Goal: Find specific page/section: Find specific page/section

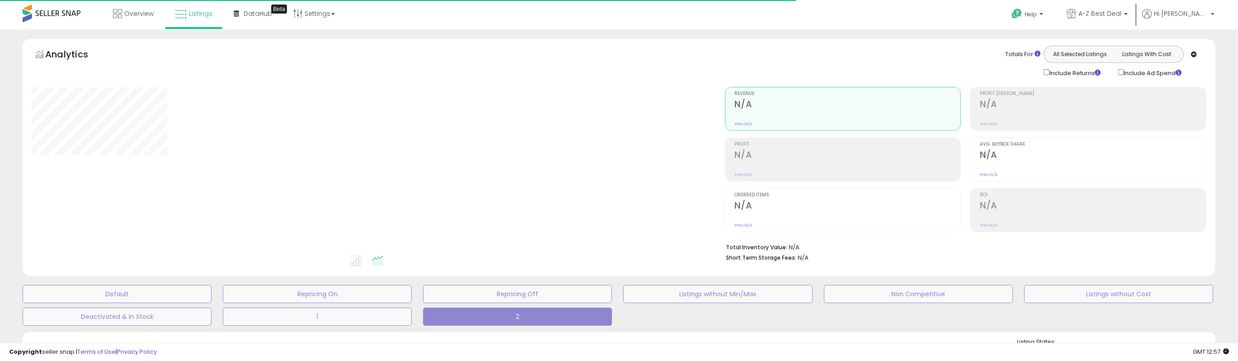
click at [688, 40] on div "Analytics Totals For All Selected Listings Listings With Cost Include Returns I…" at bounding box center [619, 156] width 1193 height 237
type input "**********"
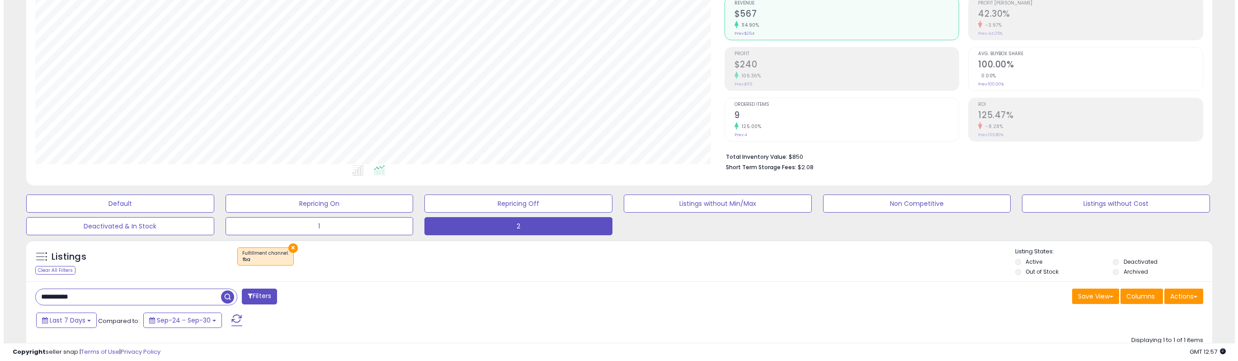
scroll to position [185, 689]
drag, startPoint x: 76, startPoint y: 298, endPoint x: 211, endPoint y: 274, distance: 136.9
click at [3, 299] on div "**********" at bounding box center [615, 248] width 1231 height 618
click at [339, 295] on span "button" at bounding box center [339, 296] width 13 height 13
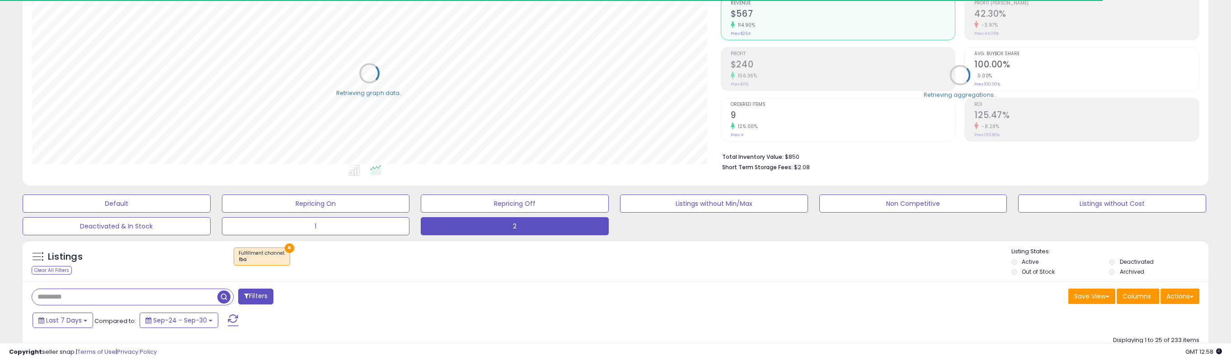
scroll to position [451901, 451397]
click at [604, 277] on div "Listings Clear All Filters × Fulfillment channel : fba" at bounding box center [616, 262] width 1186 height 31
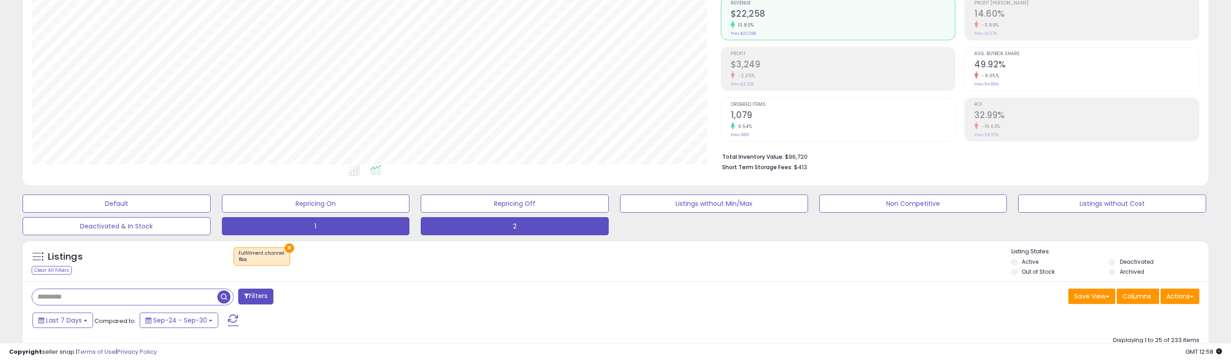
click at [373, 224] on button "1" at bounding box center [316, 226] width 188 height 18
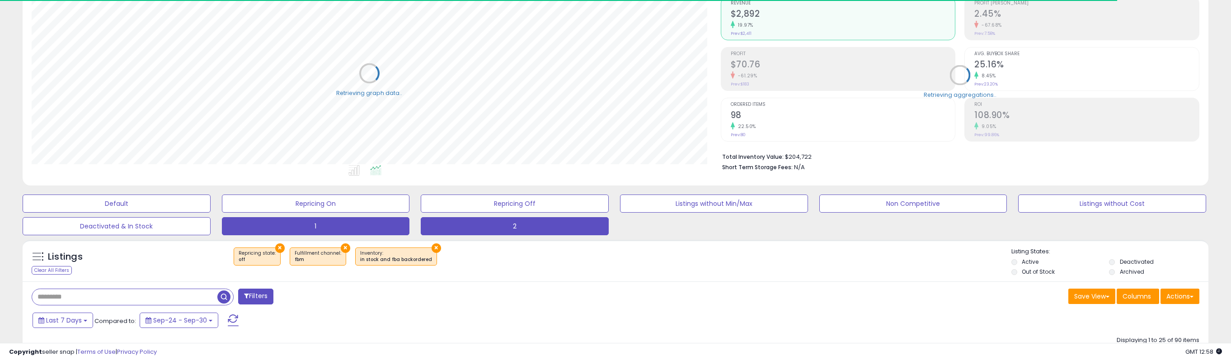
click at [484, 226] on button "2" at bounding box center [515, 226] width 188 height 18
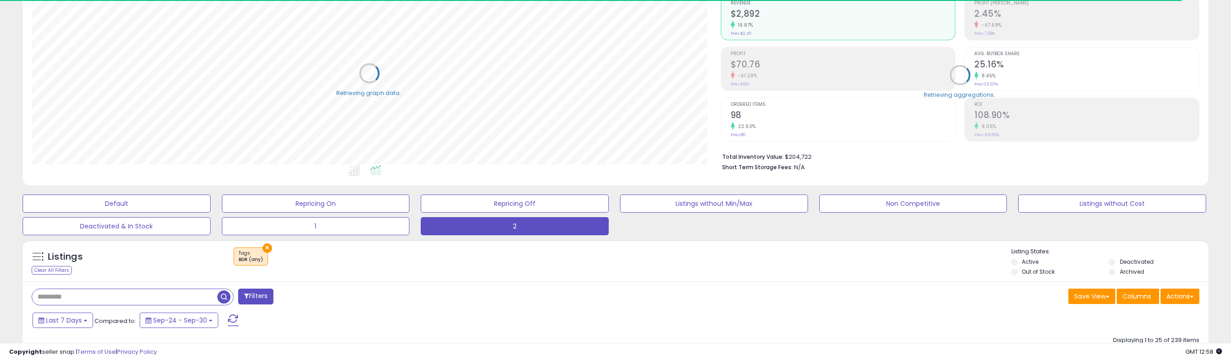
click at [556, 267] on div "× Tags" at bounding box center [616, 259] width 789 height 25
click at [780, 75] on div "11.57%" at bounding box center [843, 75] width 225 height 9
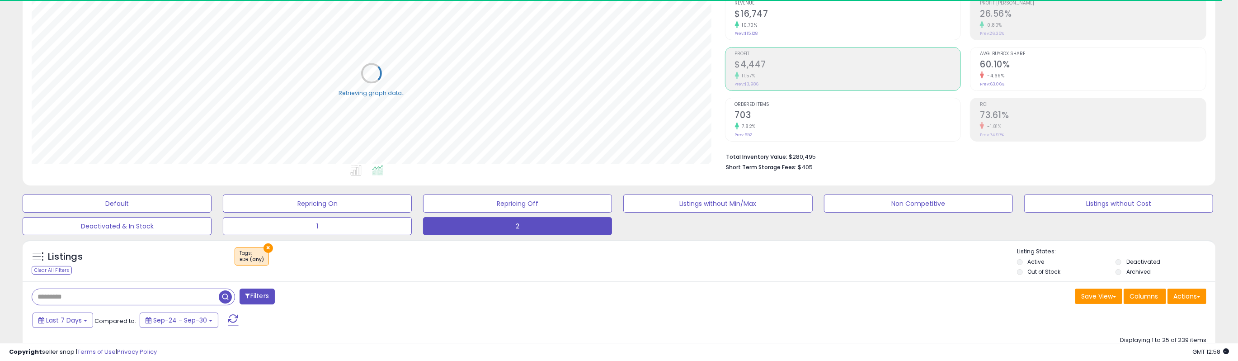
scroll to position [451901, 451397]
click at [779, 75] on div "11.57%" at bounding box center [843, 75] width 225 height 9
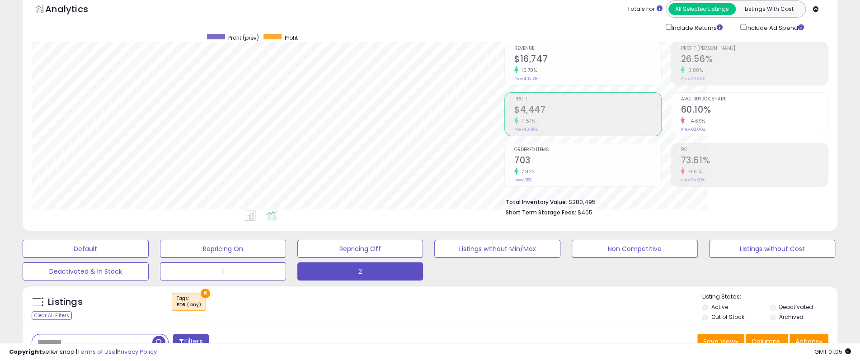
scroll to position [451901, 451613]
